Goal: Find specific page/section: Find specific page/section

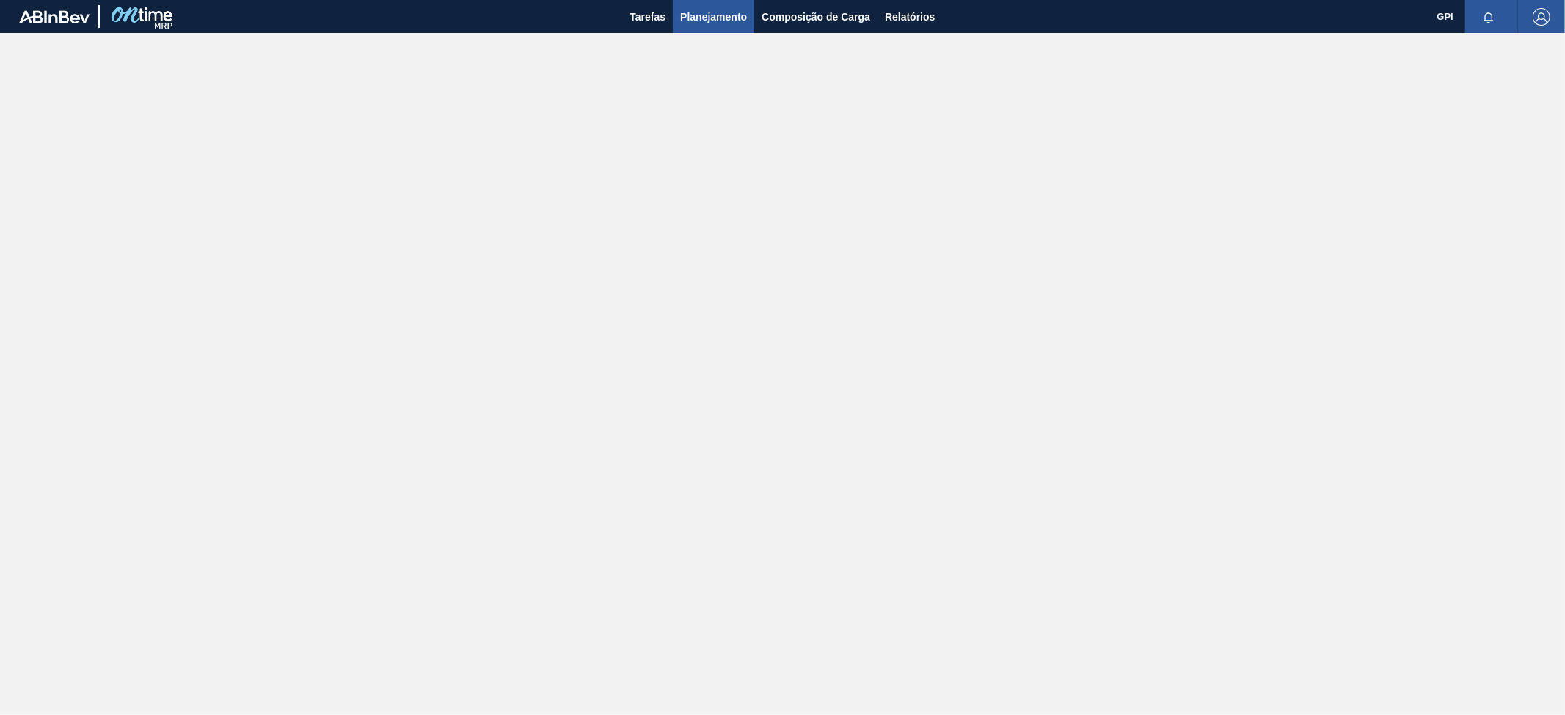
click at [711, 21] on span "Planejamento" at bounding box center [713, 17] width 67 height 18
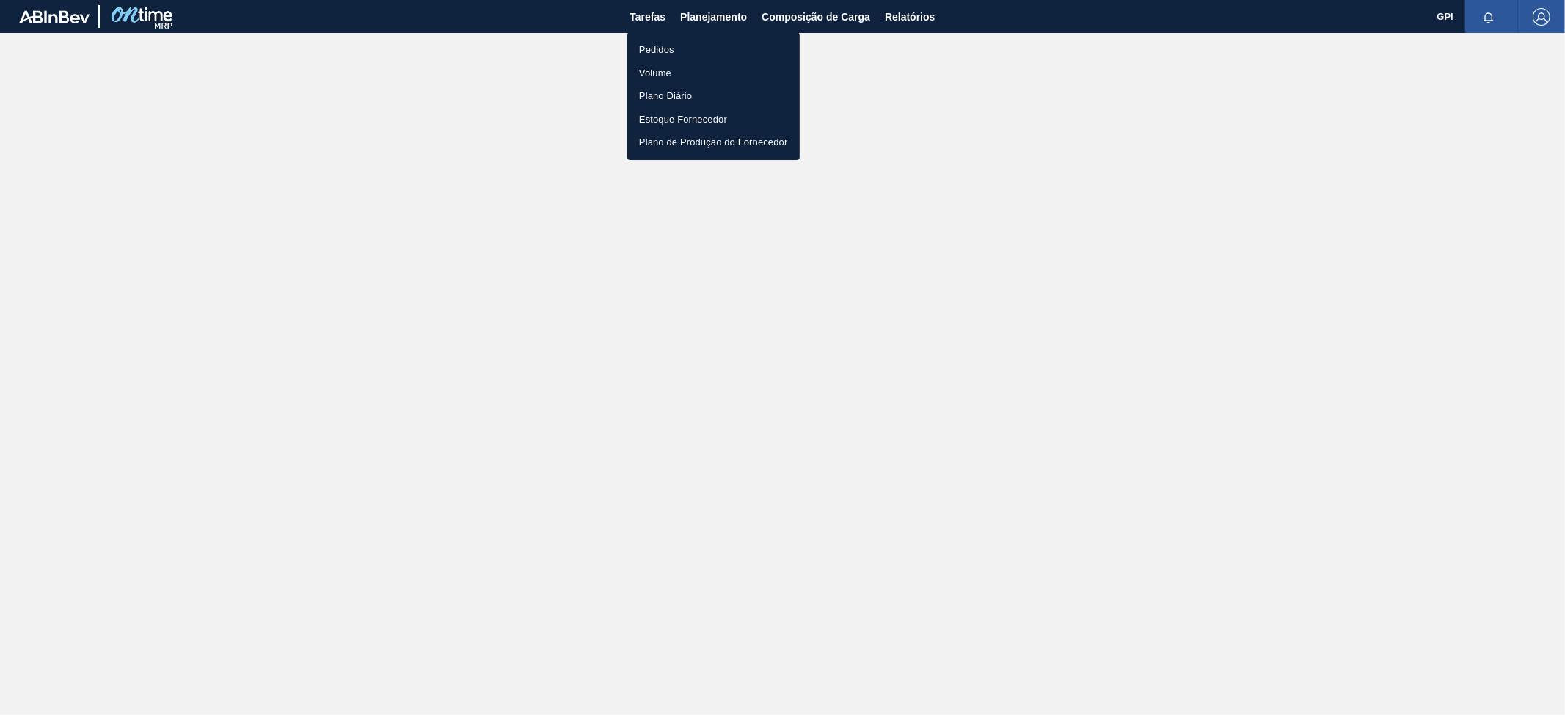
click at [678, 51] on li "Pedidos" at bounding box center [713, 49] width 172 height 23
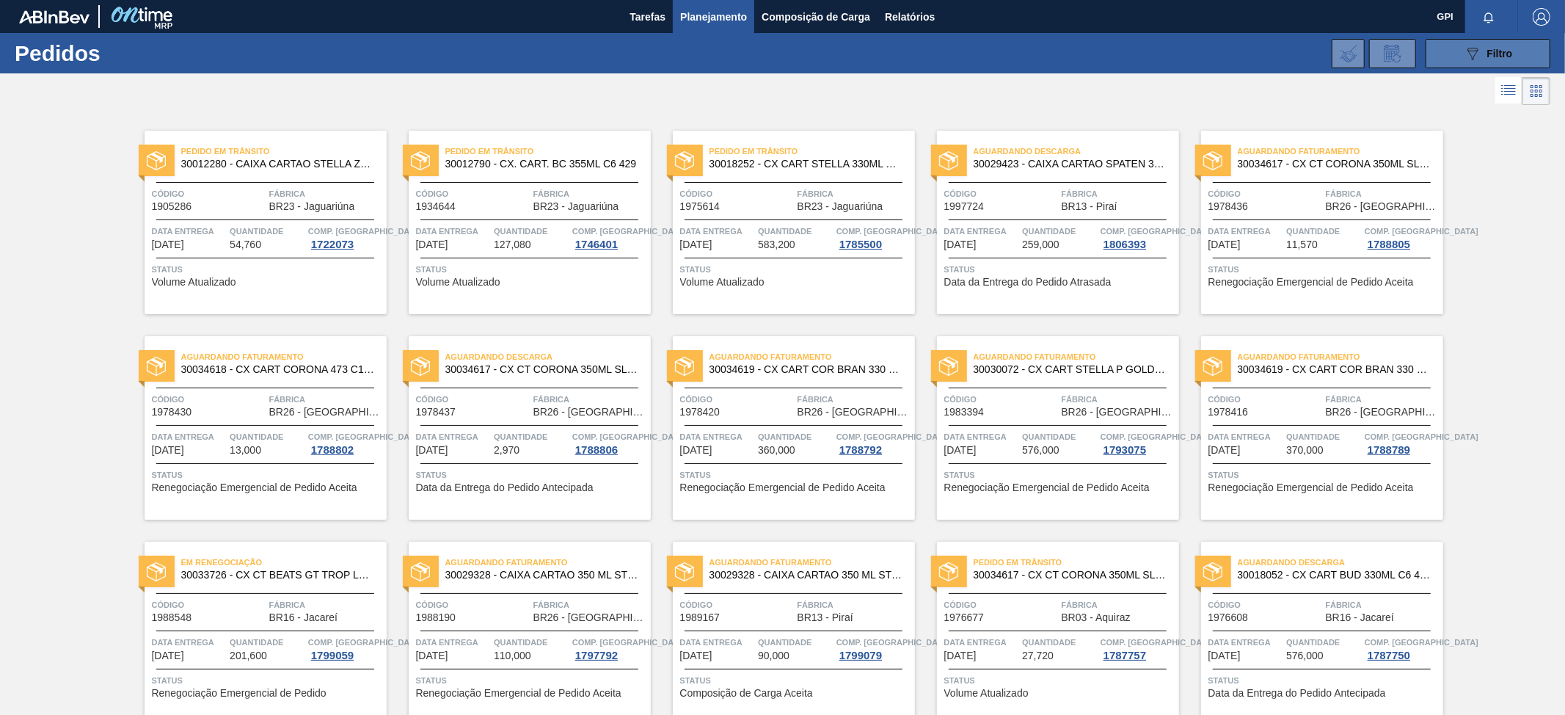
click at [1506, 51] on span "Filtro" at bounding box center [1501, 54] width 26 height 12
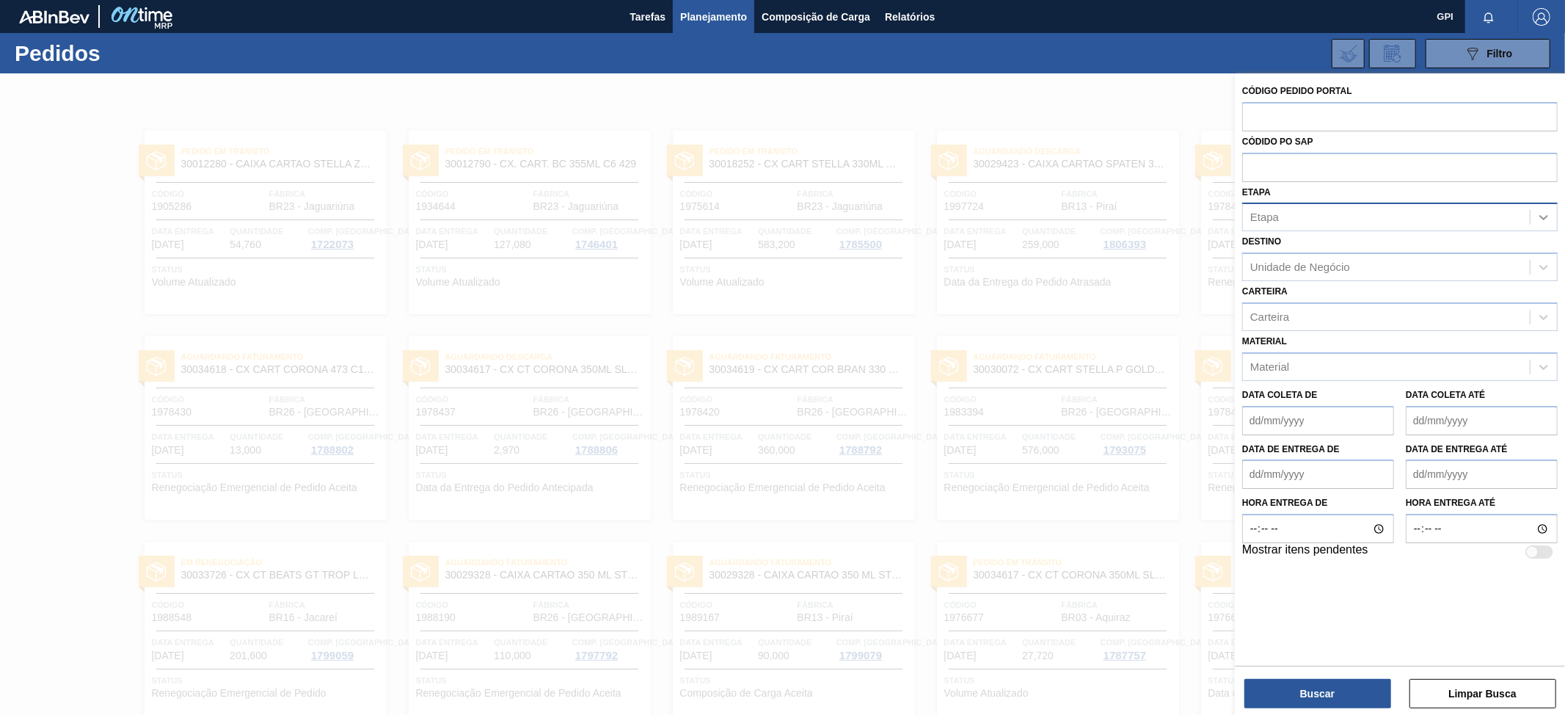
click at [1548, 216] on icon at bounding box center [1544, 218] width 9 height 5
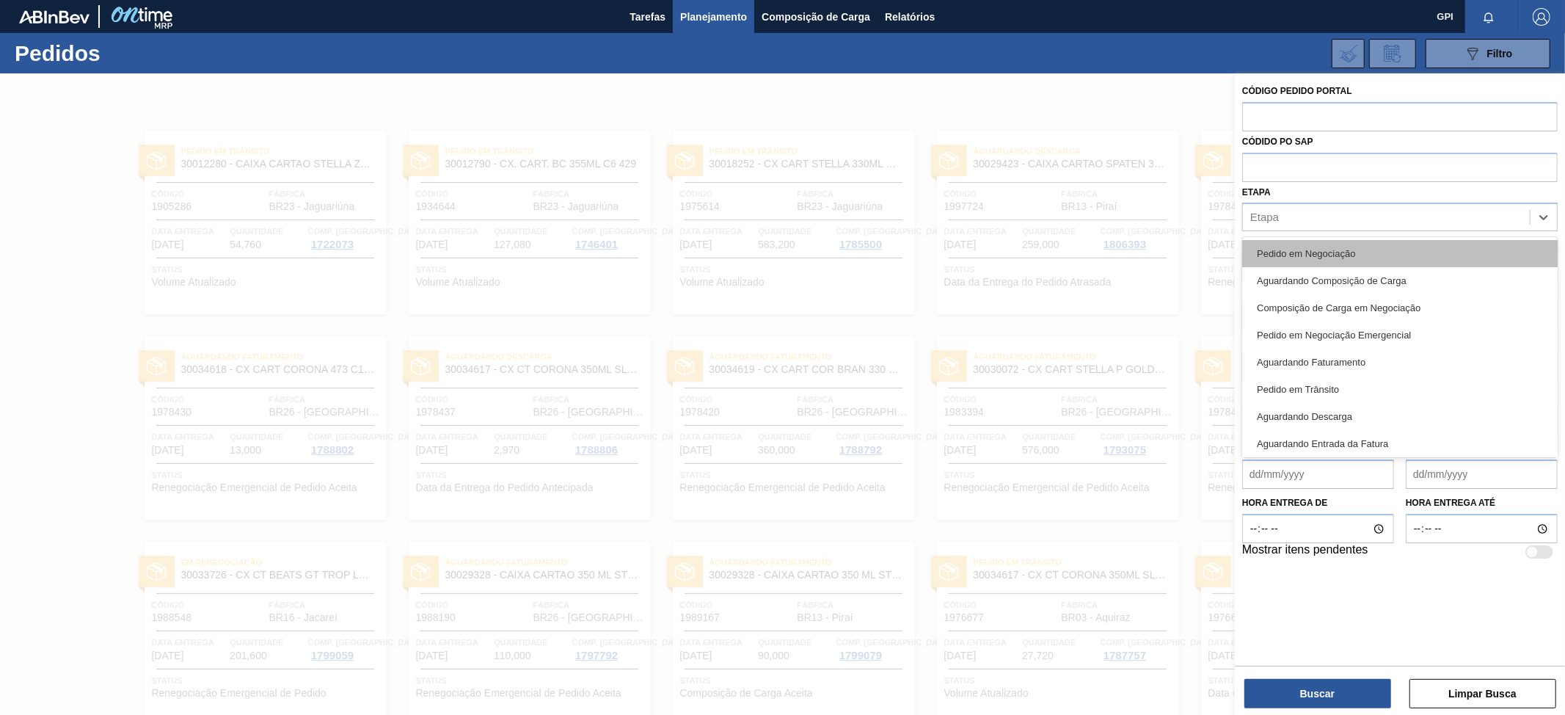
click at [1411, 244] on div "Pedido em Negociação" at bounding box center [1401, 253] width 316 height 27
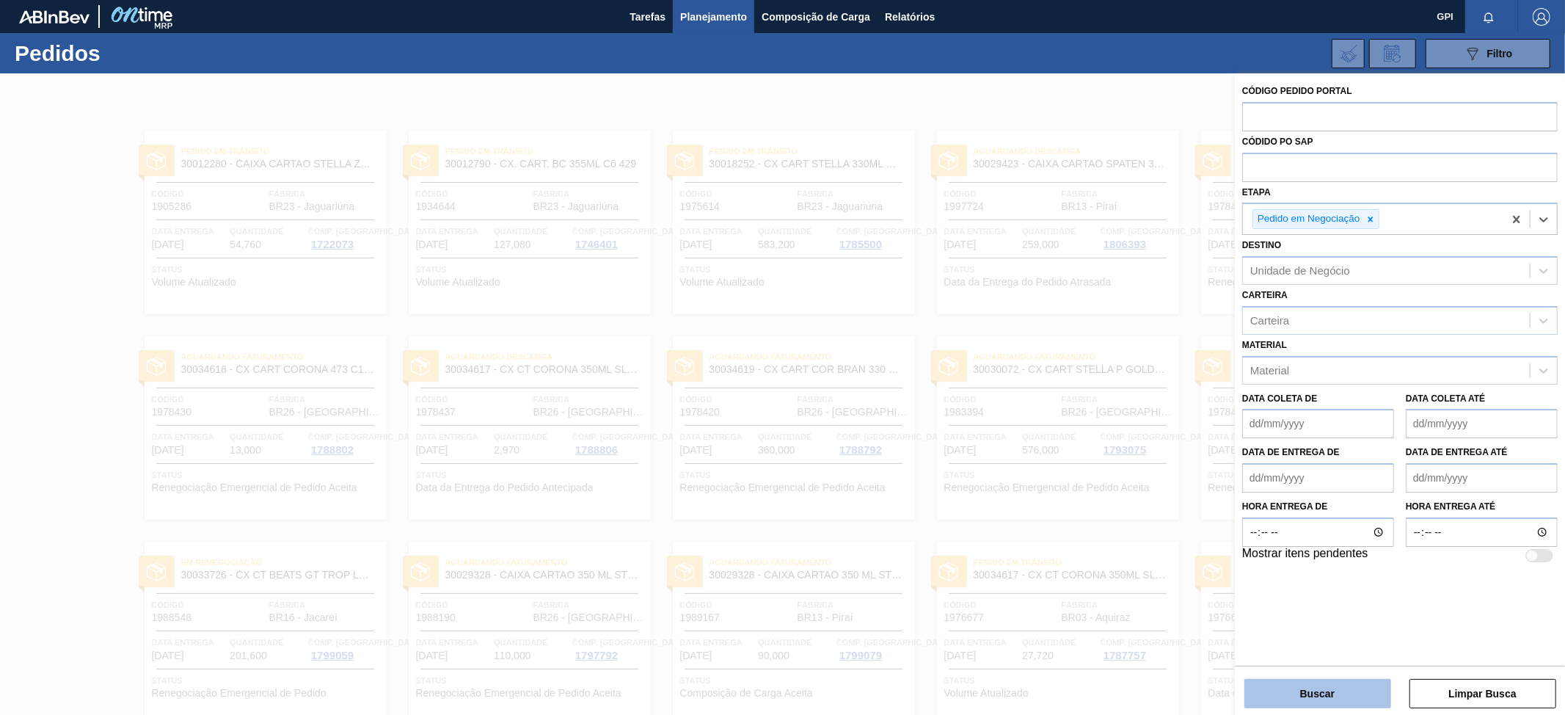
click at [1299, 691] on button "Buscar" at bounding box center [1318, 693] width 147 height 29
